Goal: Information Seeking & Learning: Learn about a topic

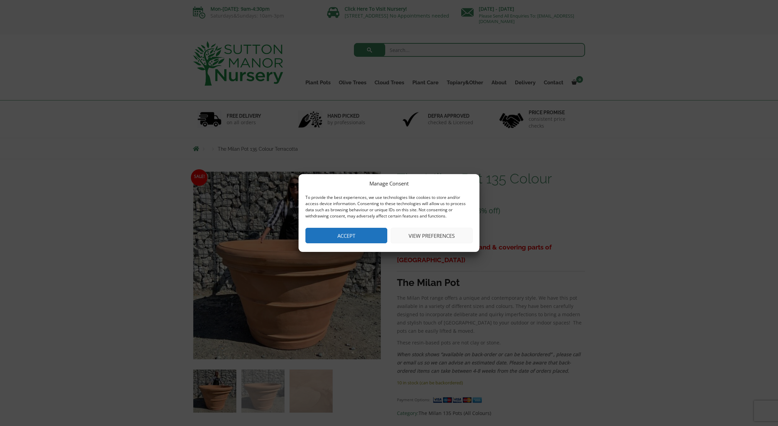
click at [367, 239] on button "Accept" at bounding box center [346, 235] width 82 height 15
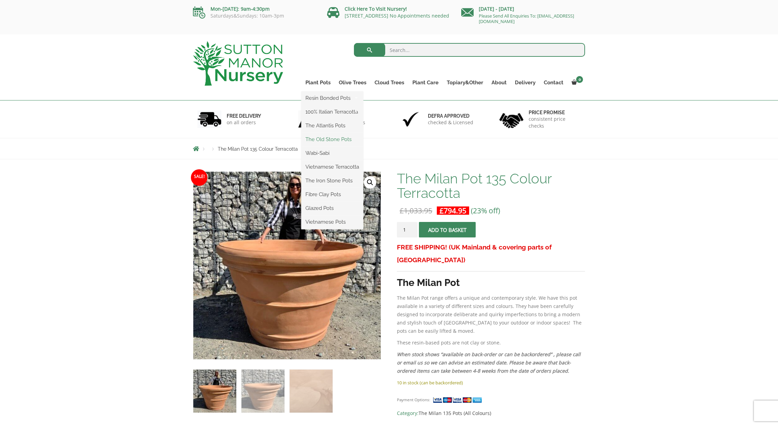
click at [319, 139] on link "The Old Stone Pots" at bounding box center [332, 139] width 62 height 10
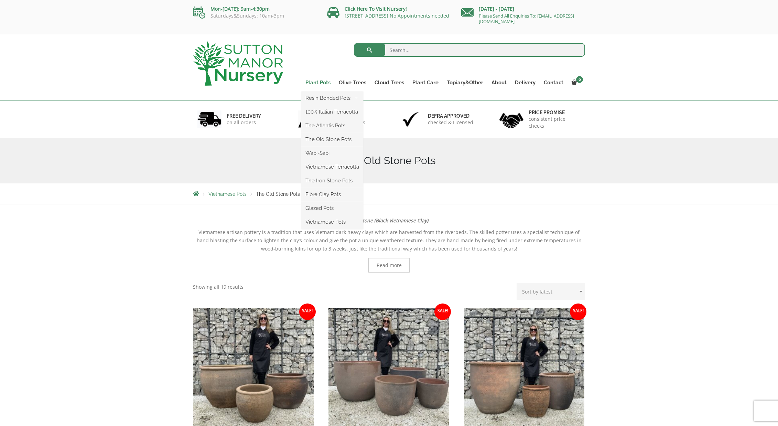
click at [318, 84] on link "Plant Pots" at bounding box center [317, 83] width 33 height 10
click at [321, 124] on link "The Atlantis Pots" at bounding box center [332, 125] width 62 height 10
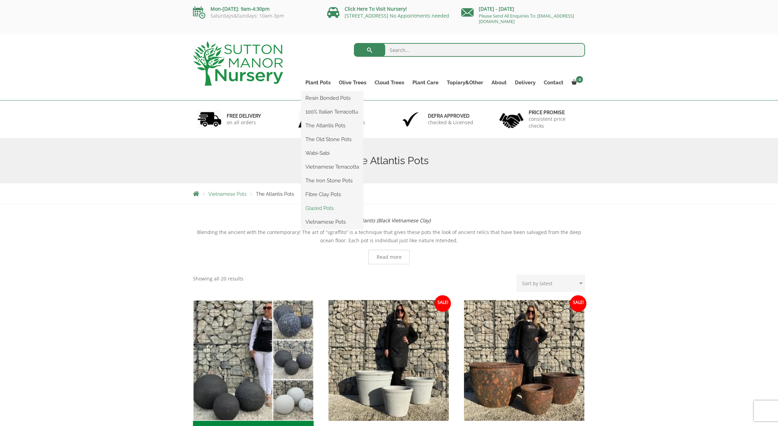
click at [322, 207] on link "Glazed Pots" at bounding box center [332, 208] width 62 height 10
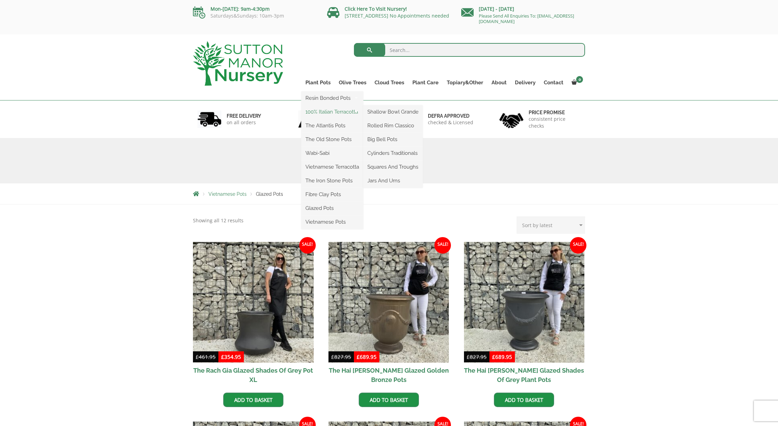
click at [334, 112] on link "100% Italian Terracotta" at bounding box center [332, 112] width 62 height 10
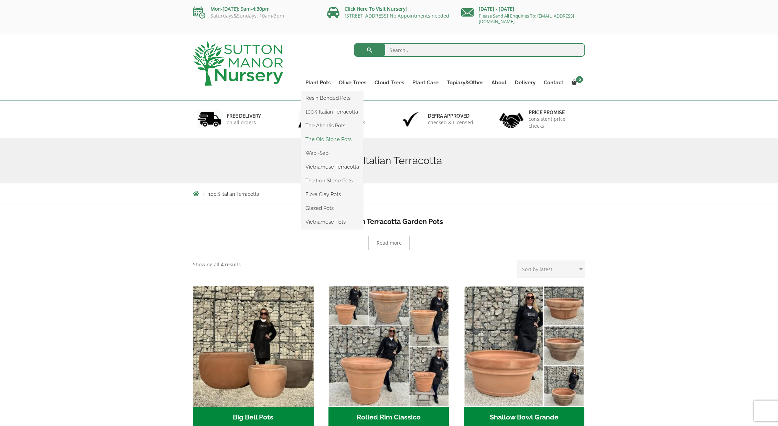
click at [322, 138] on link "The Old Stone Pots" at bounding box center [332, 139] width 62 height 10
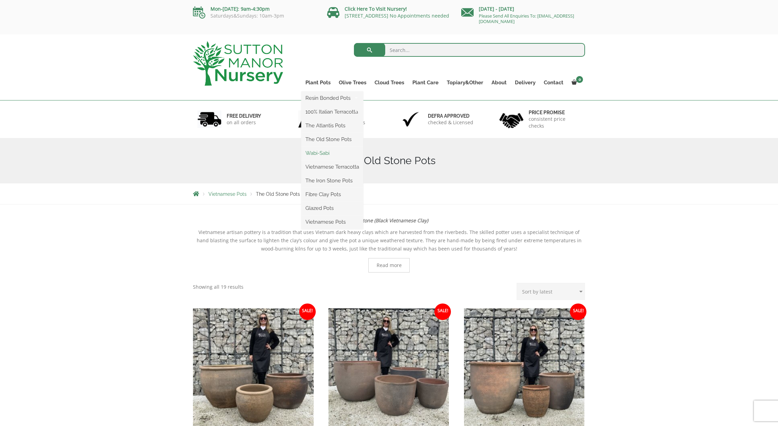
click at [322, 151] on link "Wabi-Sabi" at bounding box center [332, 153] width 62 height 10
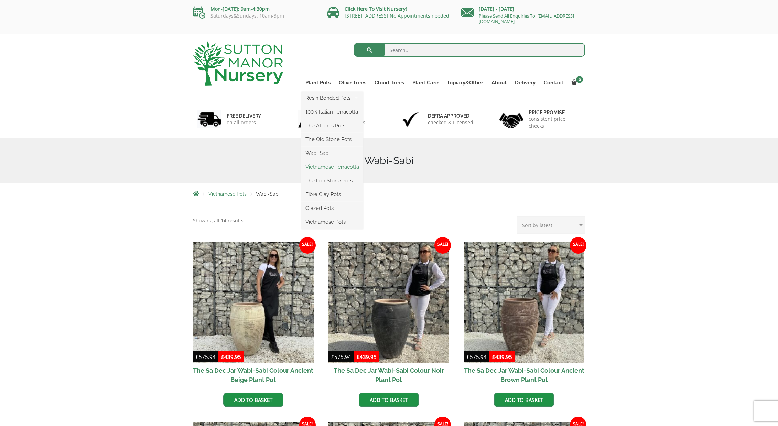
click at [318, 163] on link "Vietnamese Terracotta" at bounding box center [332, 167] width 62 height 10
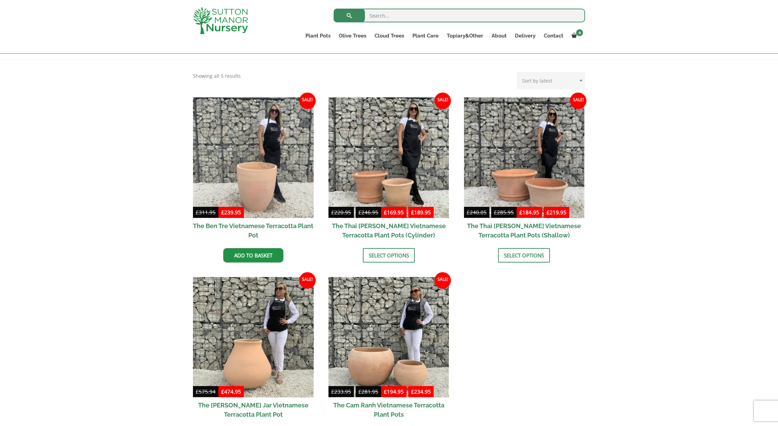
scroll to position [137, 0]
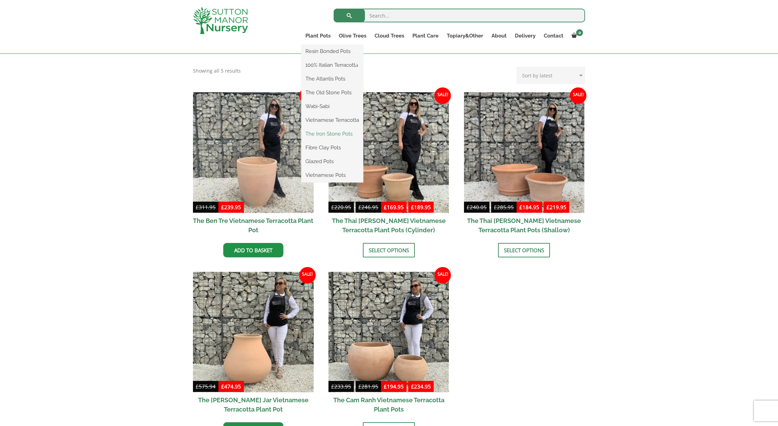
click at [323, 135] on link "The Iron Stone Pots" at bounding box center [332, 134] width 62 height 10
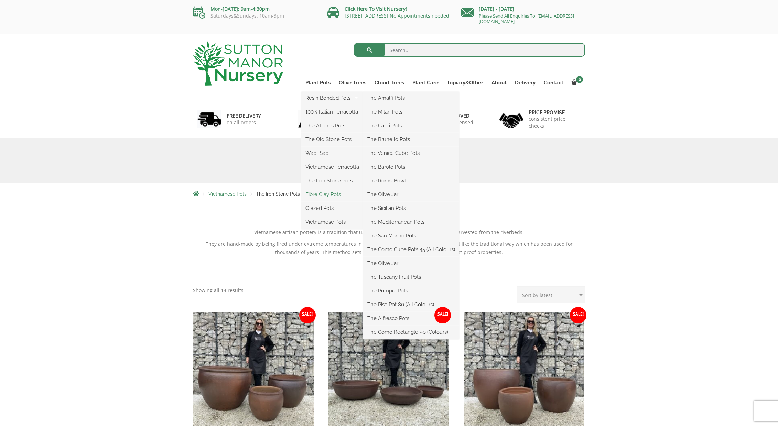
click at [325, 190] on link "Fibre Clay Pots" at bounding box center [332, 194] width 62 height 10
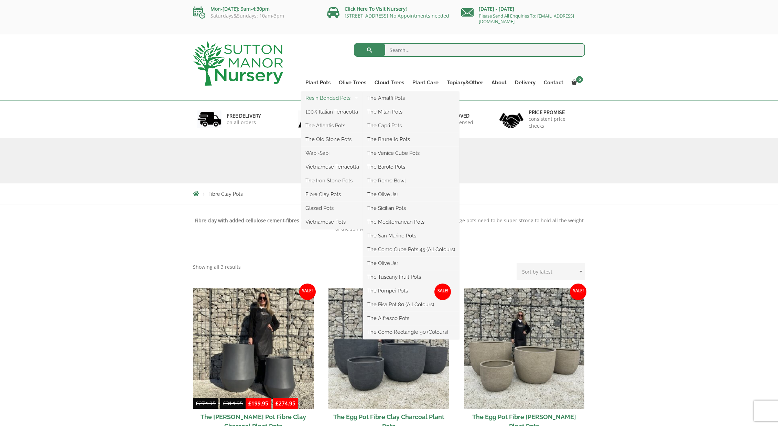
click at [326, 101] on link "Resin Bonded Pots" at bounding box center [332, 98] width 62 height 10
